Goal: Task Accomplishment & Management: Complete application form

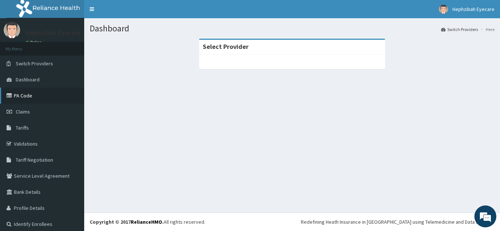
click at [33, 98] on link "PA Code" at bounding box center [42, 96] width 84 height 16
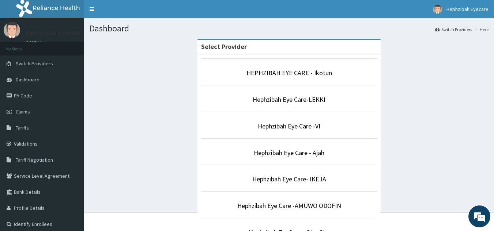
scroll to position [202, 0]
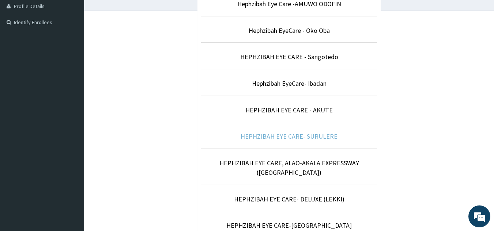
click at [277, 136] on link "HEPHZIBAH EYE CARE- SURULERE" at bounding box center [289, 136] width 97 height 8
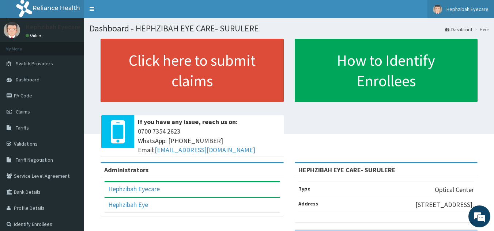
click at [459, 9] on span "Hephzibah Eyecare" at bounding box center [467, 9] width 42 height 7
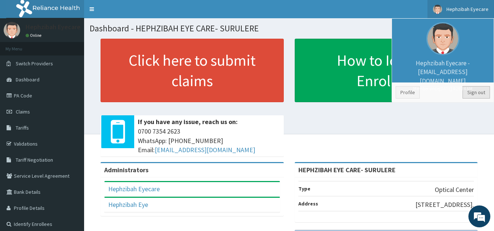
click at [473, 91] on link "Sign out" at bounding box center [476, 92] width 27 height 12
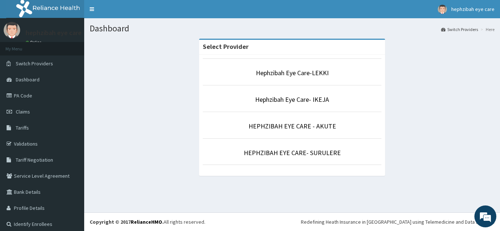
click at [271, 80] on li "Hephzibah Eye Care-LEKKI" at bounding box center [292, 72] width 178 height 27
click at [278, 75] on link "Hephzibah Eye Care-LEKKI" at bounding box center [292, 73] width 73 height 8
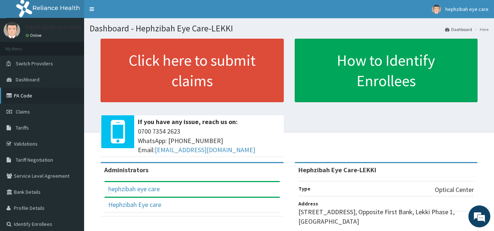
click at [27, 94] on link "PA Code" at bounding box center [42, 96] width 84 height 16
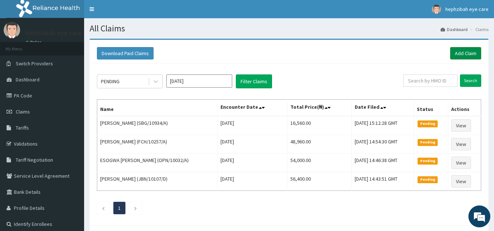
click at [467, 57] on link "Add Claim" at bounding box center [465, 53] width 31 height 12
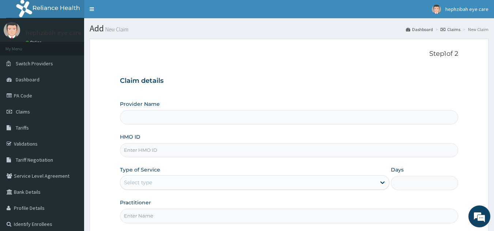
click at [262, 158] on div "Provider Name HMO ID Type of Service Select type Days Practitioner" at bounding box center [289, 162] width 339 height 123
type input "Hephzibah Eye Care-LEKKI"
click at [237, 150] on input "HMO ID" at bounding box center [289, 150] width 339 height 14
type input "PEP/10284/A"
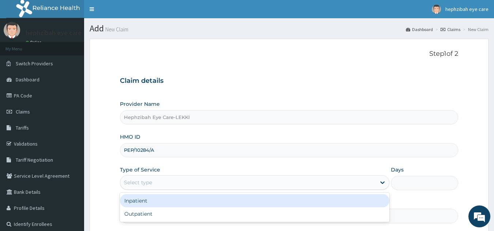
click at [215, 179] on div "Select type" at bounding box center [248, 183] width 256 height 12
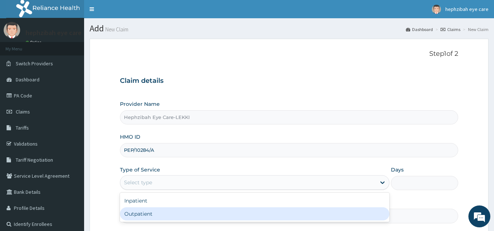
click at [183, 214] on div "Outpatient" at bounding box center [255, 214] width 270 height 13
type input "1"
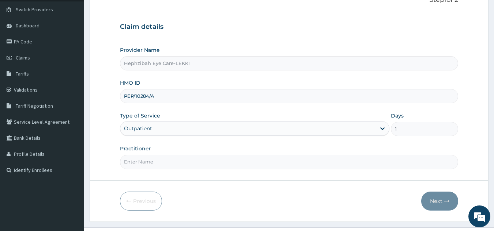
scroll to position [69, 0]
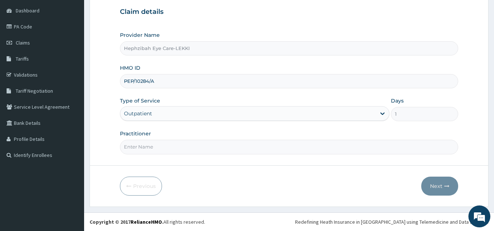
click at [255, 144] on input "Practitioner" at bounding box center [289, 147] width 339 height 14
type input "DR ANDY"
click at [433, 185] on button "Next" at bounding box center [439, 186] width 37 height 19
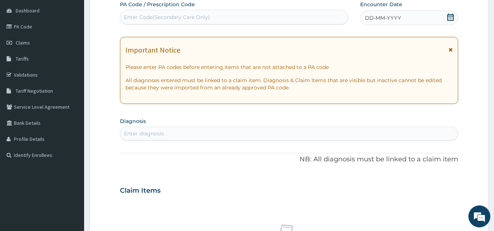
click at [250, 15] on div "Enter Code(Secondary Care Only)" at bounding box center [234, 17] width 228 height 12
paste input "PA/68E80F"
type input "PA/68E80F"
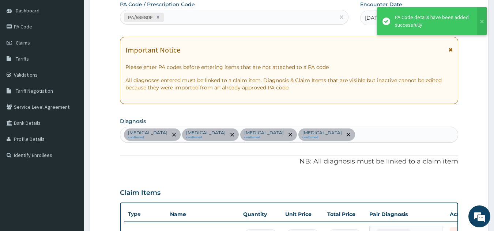
scroll to position [214, 0]
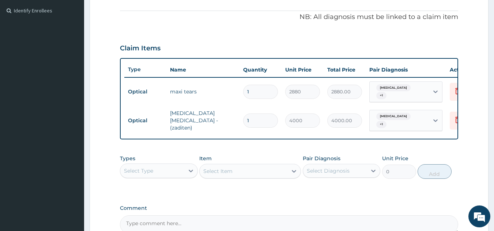
click at [482, 146] on form "Step 2 of 2 PA Code / Prescription Code PA/68E80F Encounter Date 14-10-2025 Imp…" at bounding box center [289, 56] width 399 height 462
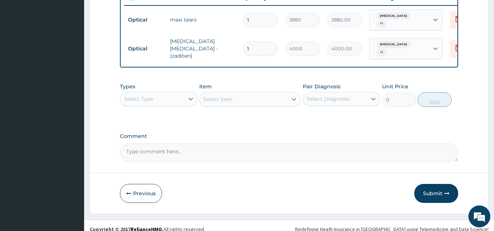
scroll to position [292, 0]
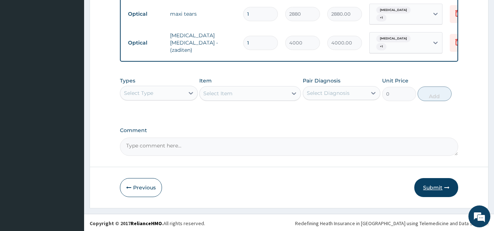
click at [433, 187] on button "Submit" at bounding box center [436, 187] width 44 height 19
